Goal: Task Accomplishment & Management: Use online tool/utility

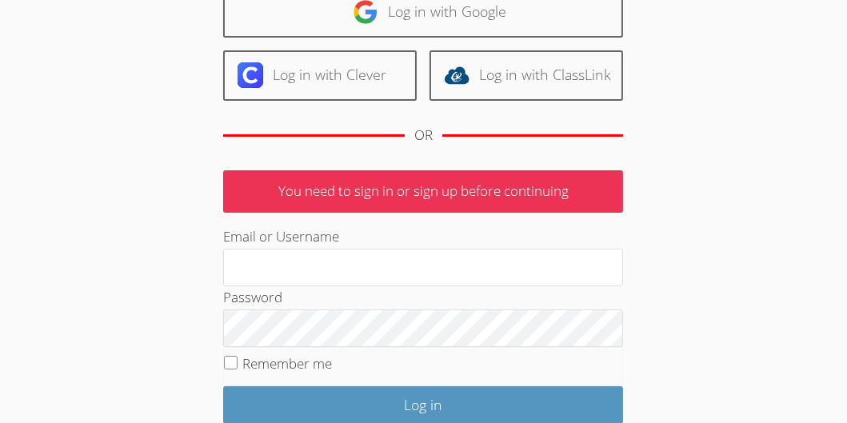
scroll to position [141, 0]
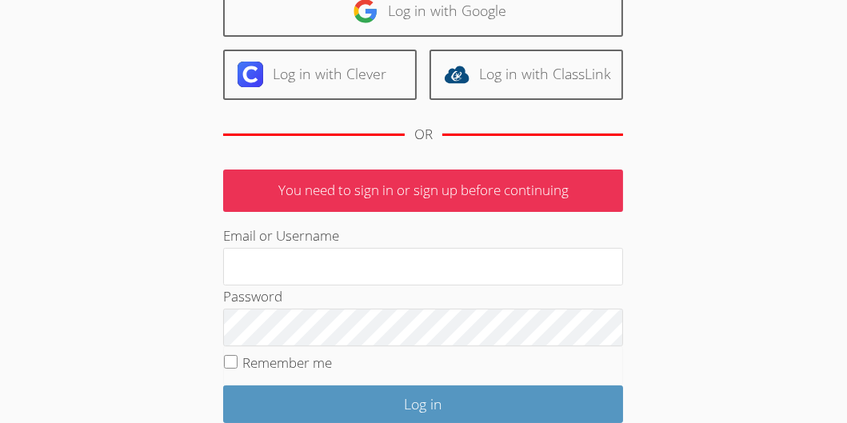
type input "jennifergrubbs.tutor@gmail.com"
click at [233, 357] on input "Remember me" at bounding box center [231, 362] width 14 height 14
checkbox input "true"
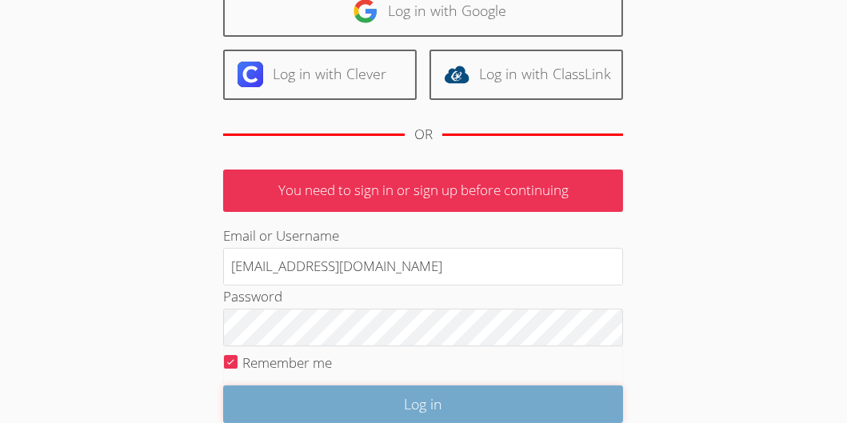
click at [375, 389] on input "Log in" at bounding box center [423, 405] width 400 height 38
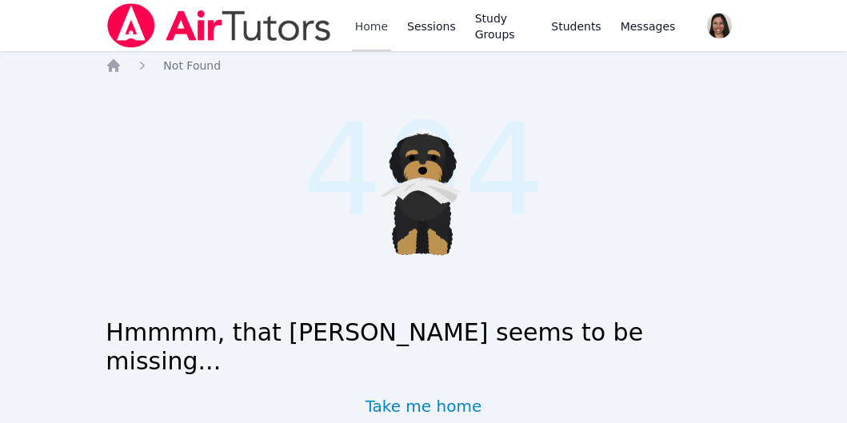
click at [369, 28] on link "Home" at bounding box center [371, 25] width 39 height 51
click at [720, 25] on span "button" at bounding box center [719, 25] width 34 height 35
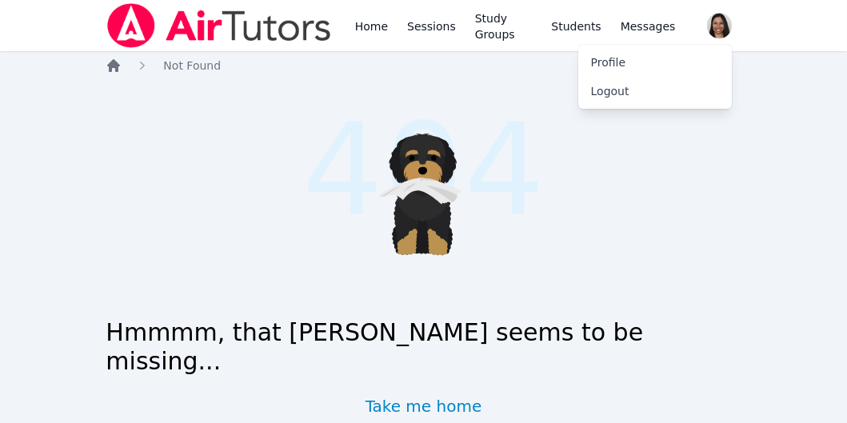
click at [107, 64] on icon "Breadcrumb" at bounding box center [114, 66] width 16 height 16
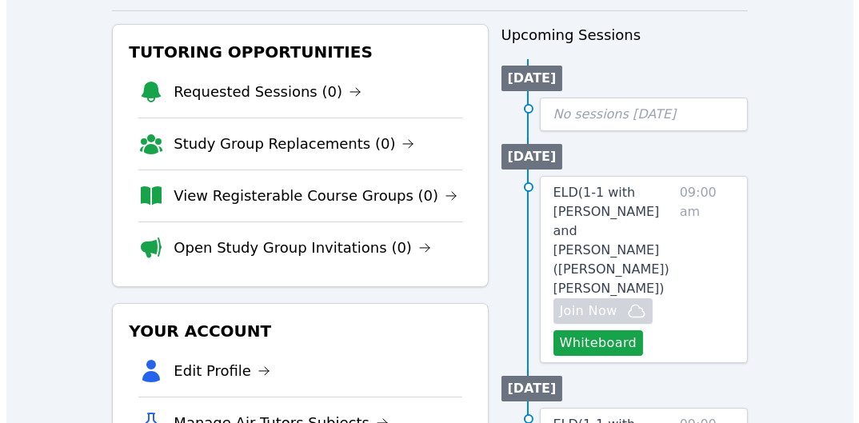
scroll to position [171, 0]
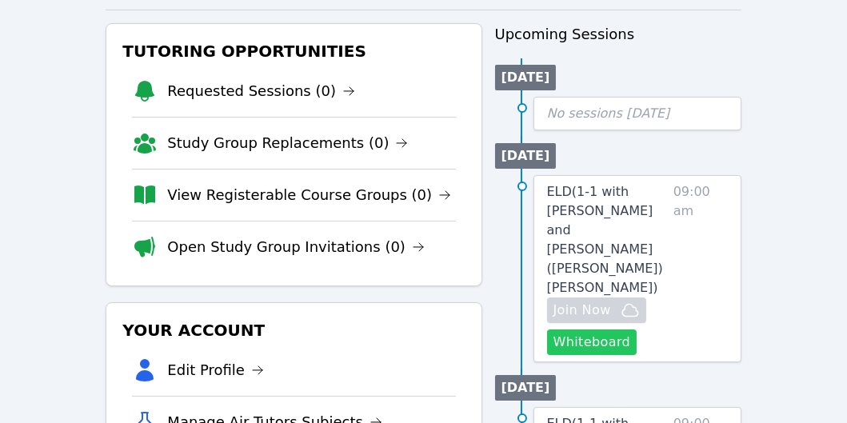
click at [598, 330] on button "Whiteboard" at bounding box center [592, 343] width 90 height 26
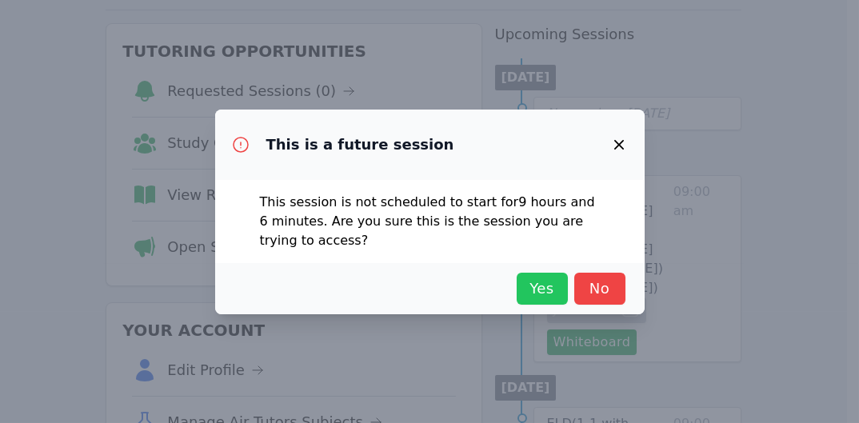
click at [544, 280] on span "Yes" at bounding box center [542, 289] width 35 height 22
